Goal: Transaction & Acquisition: Purchase product/service

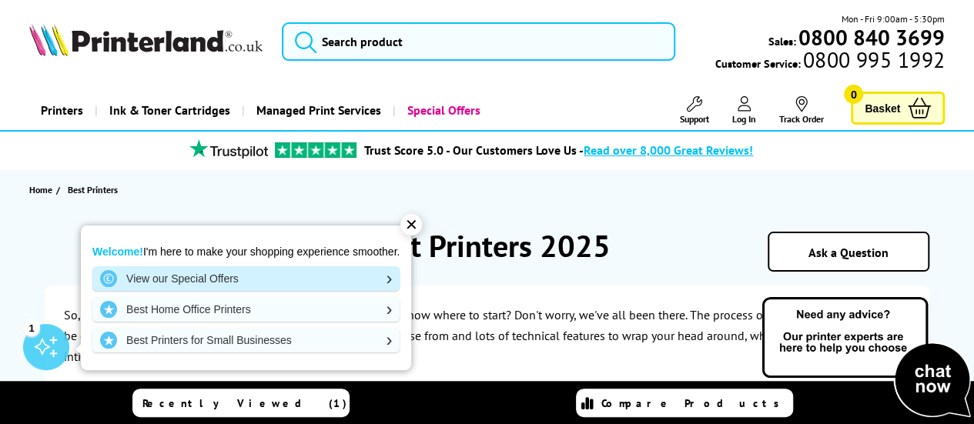
click at [228, 276] on link "View our Special Offers" at bounding box center [245, 278] width 307 height 25
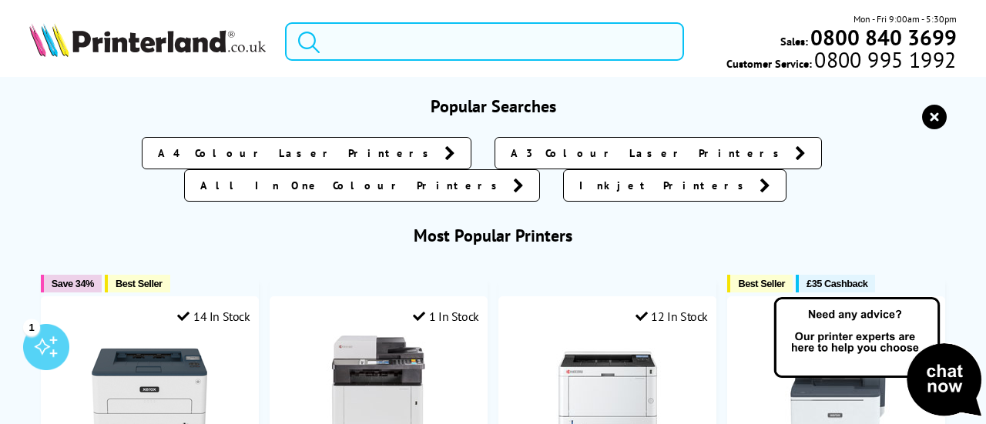
click at [558, 42] on input "search" at bounding box center [484, 41] width 399 height 39
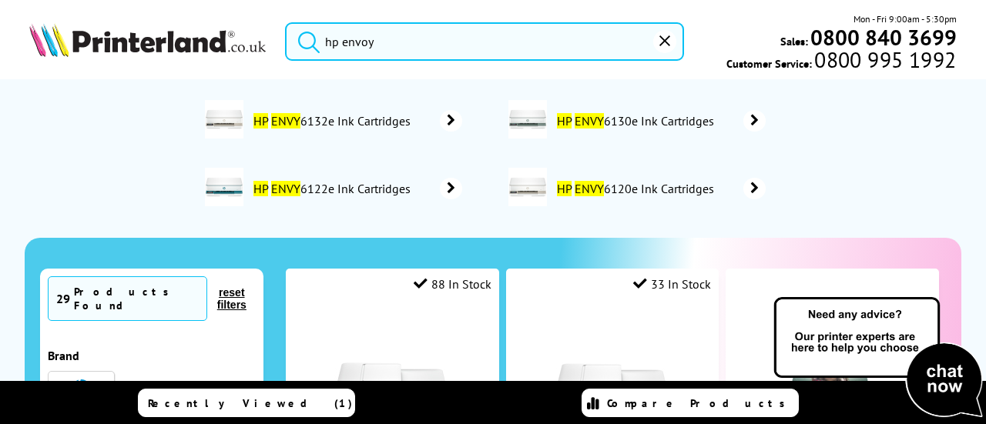
type input "hp envoy"
click at [362, 119] on span "HP ENVY 6132e Ink Cartridges" at bounding box center [334, 120] width 166 height 15
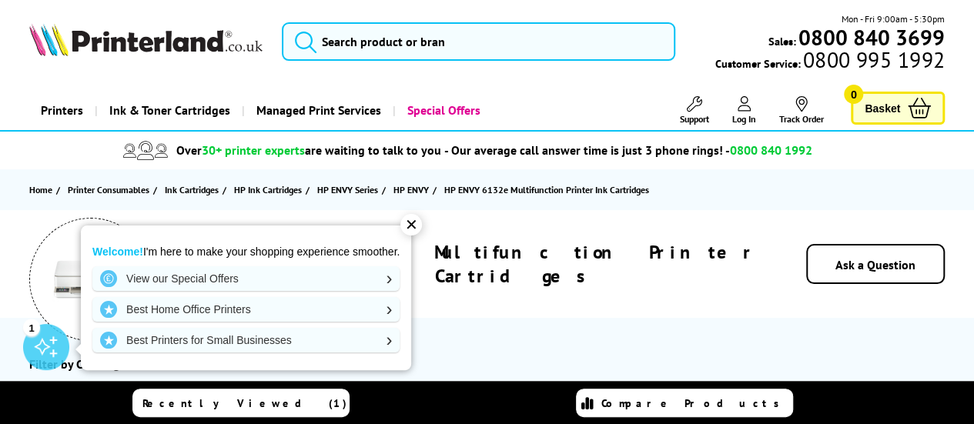
click at [413, 228] on div "✕" at bounding box center [411, 225] width 22 height 22
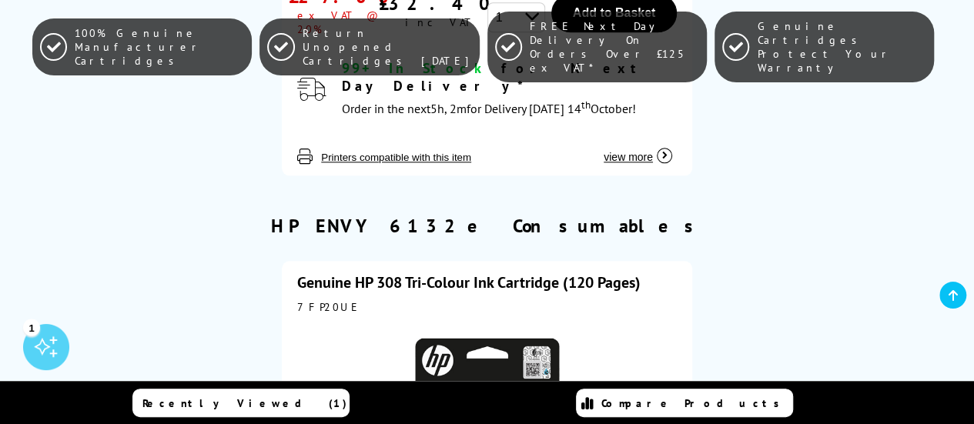
scroll to position [676, 0]
